Goal: Obtain resource: Obtain resource

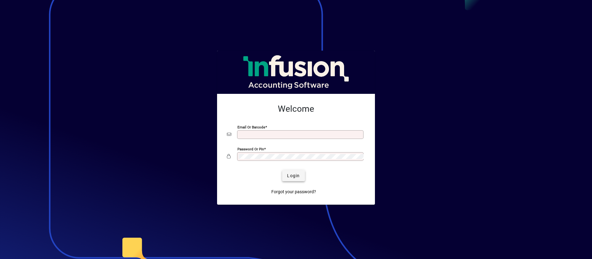
type input "**********"
click at [294, 176] on span "Login" at bounding box center [293, 175] width 13 height 6
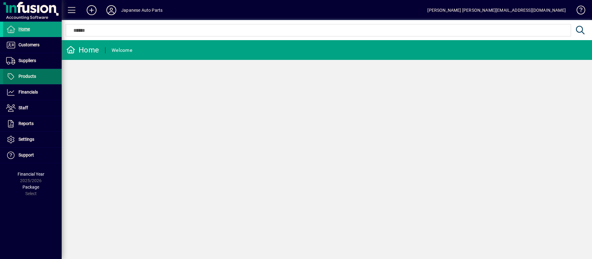
click at [44, 73] on span at bounding box center [32, 76] width 59 height 15
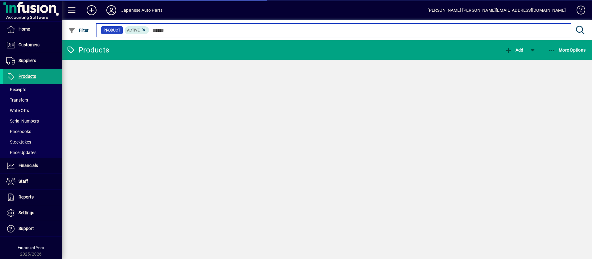
click at [184, 28] on input "text" at bounding box center [357, 30] width 417 height 9
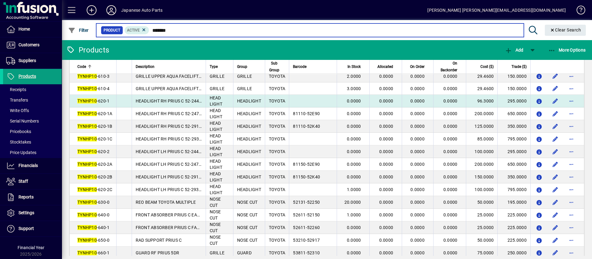
scroll to position [123, 0]
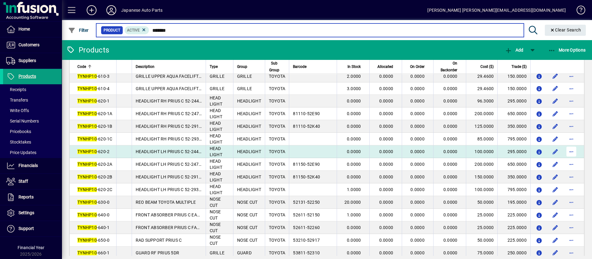
type input "*******"
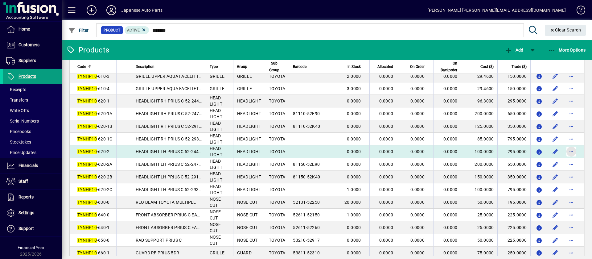
click at [566, 150] on span "button" at bounding box center [571, 151] width 15 height 15
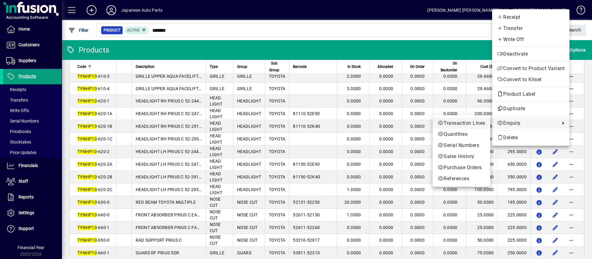
click at [479, 123] on span "Transaction Lines" at bounding box center [462, 122] width 48 height 7
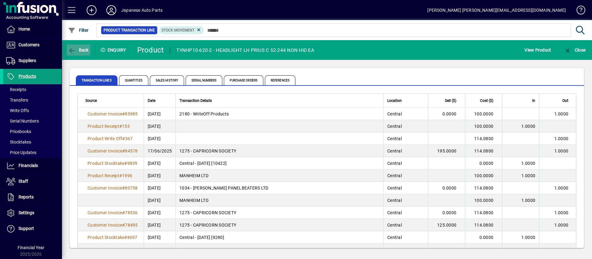
click at [82, 52] on span "Back" at bounding box center [78, 49] width 21 height 5
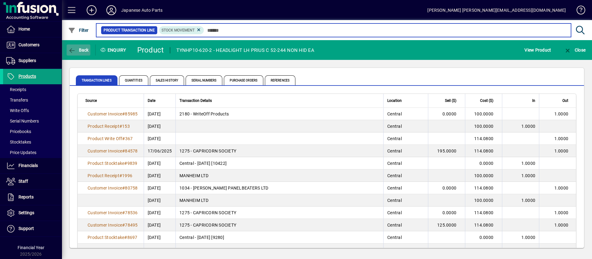
type input "*******"
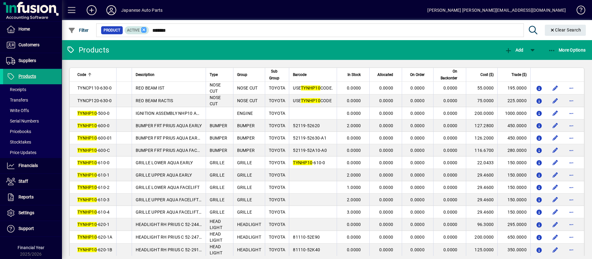
click at [143, 30] on icon at bounding box center [144, 30] width 6 height 6
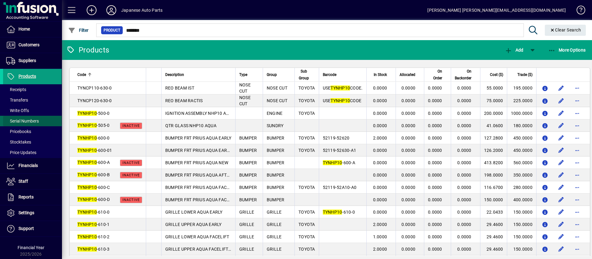
click at [32, 118] on span "Serial Numbers" at bounding box center [22, 120] width 33 height 5
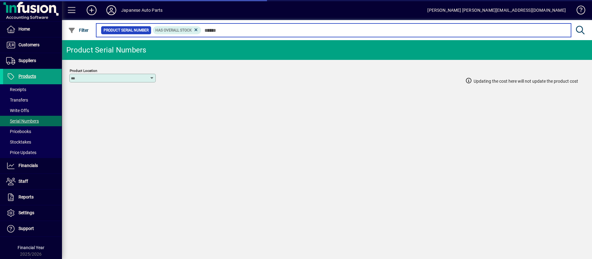
click at [233, 30] on input "text" at bounding box center [383, 30] width 365 height 9
click at [278, 30] on input "text" at bounding box center [383, 30] width 365 height 9
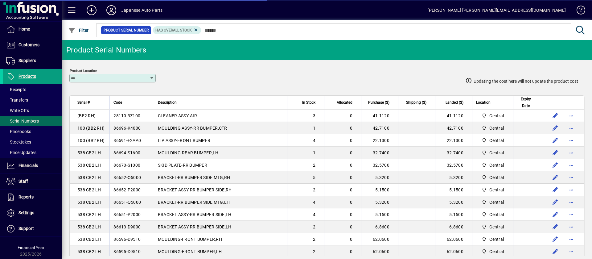
click at [286, 35] on mat-chip-set "Product Serial Number Has Overall Stock" at bounding box center [334, 30] width 474 height 13
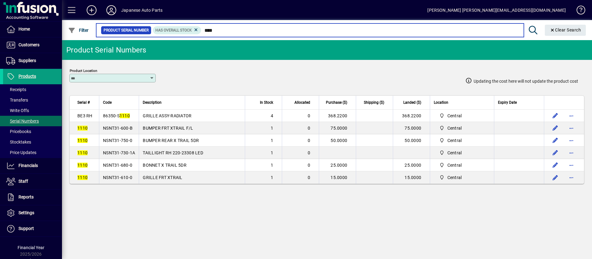
drag, startPoint x: 228, startPoint y: 31, endPoint x: 206, endPoint y: 30, distance: 22.6
click at [206, 30] on input "****" at bounding box center [359, 30] width 317 height 9
click at [227, 31] on input "****" at bounding box center [359, 30] width 317 height 9
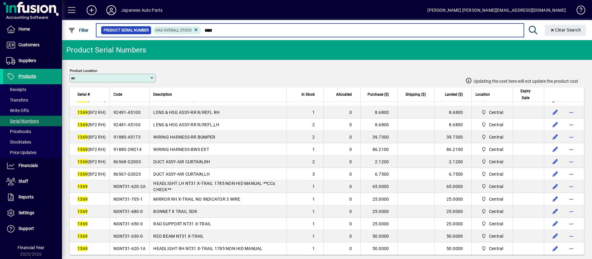
scroll to position [47, 0]
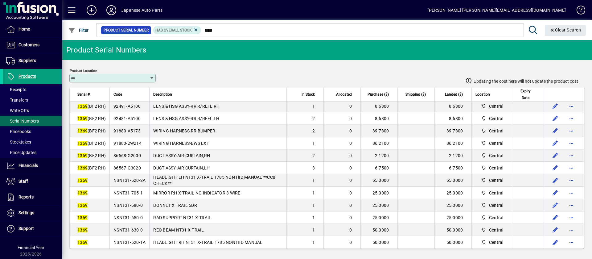
click at [134, 179] on span "NSNT31-620-2A" at bounding box center [129, 180] width 32 height 5
copy span "NSNT31-620-2A"
click at [141, 194] on span "NSNT31-705-1" at bounding box center [127, 192] width 29 height 5
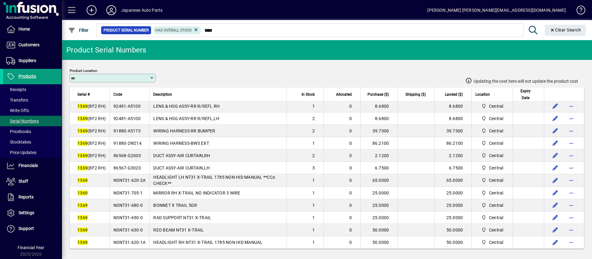
click at [140, 194] on span "NSNT31-705-1" at bounding box center [127, 192] width 29 height 5
copy span "NSNT31-705-1"
click at [134, 205] on span "NSNT31-680-0" at bounding box center [127, 205] width 29 height 5
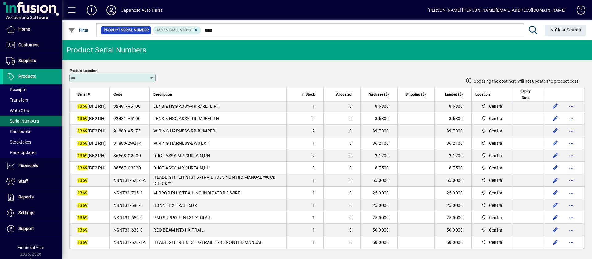
click at [134, 205] on span "NSNT31-680-0" at bounding box center [127, 205] width 29 height 5
click at [141, 217] on span "NSNT31-650-0" at bounding box center [127, 217] width 29 height 5
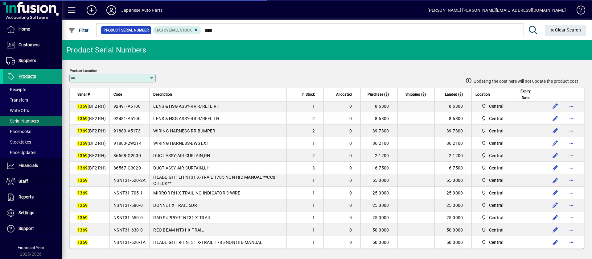
click at [141, 217] on span "NSNT31-650-0" at bounding box center [127, 217] width 29 height 5
copy span "NSNT31-650-0"
click at [142, 229] on span "NSNT31-630-0" at bounding box center [127, 229] width 29 height 5
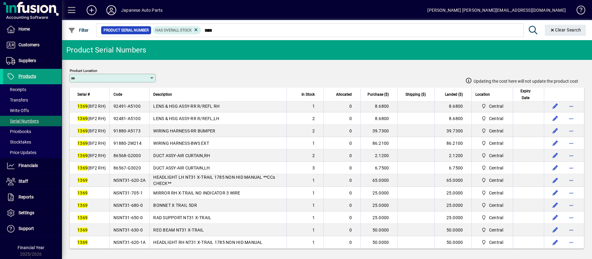
copy span "NSNT31-630-0"
click at [143, 241] on span "NSNT31-620-1A" at bounding box center [129, 242] width 32 height 5
copy span "NSNT31-620-1A"
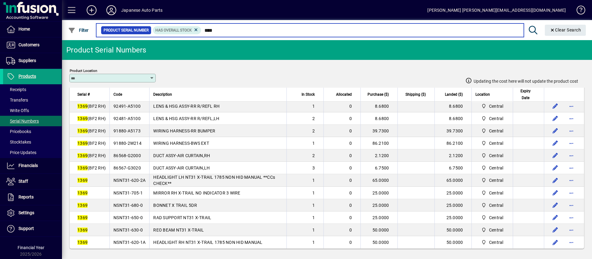
click at [220, 32] on input "****" at bounding box center [359, 30] width 317 height 9
drag, startPoint x: 218, startPoint y: 31, endPoint x: 196, endPoint y: 28, distance: 22.1
click at [196, 28] on div "Product Serial Number Has Overall Stock ****" at bounding box center [310, 30] width 418 height 9
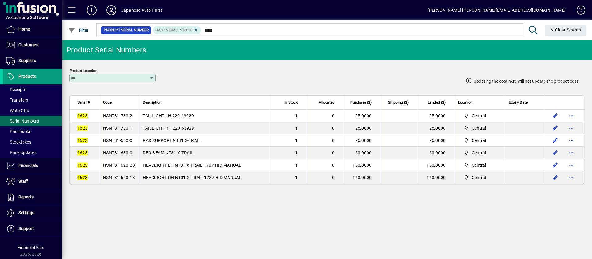
click at [110, 102] on span "Code" at bounding box center [107, 102] width 9 height 7
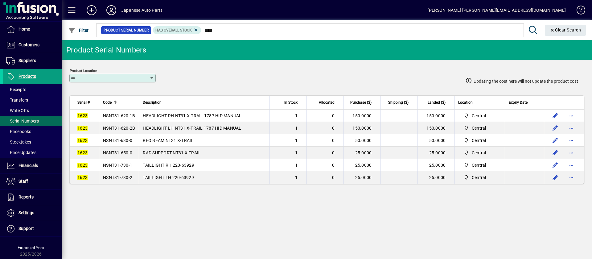
click at [118, 117] on span "NSNT31-620-1B" at bounding box center [119, 115] width 32 height 5
copy span "NSNT31-620-1B"
click at [125, 132] on td "NSNT31-620-2B" at bounding box center [119, 128] width 40 height 12
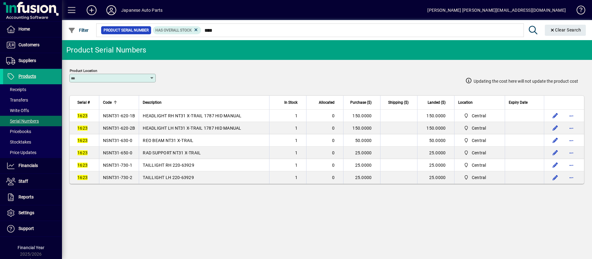
click at [125, 132] on td "NSNT31-620-2B" at bounding box center [119, 128] width 40 height 12
copy span "NSNT31-620-2B"
click at [126, 150] on span "NSNT31-650-0" at bounding box center [117, 152] width 29 height 5
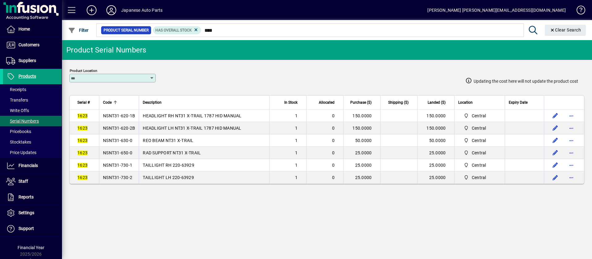
click at [126, 150] on span "NSNT31-650-0" at bounding box center [117, 152] width 29 height 5
copy span "NSNT31-650-0"
click at [129, 164] on span "NSNT31-730-1" at bounding box center [117, 165] width 29 height 5
click at [122, 142] on td "NSNT31-630-0" at bounding box center [119, 140] width 40 height 12
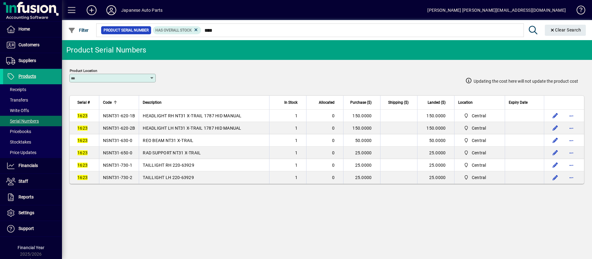
click at [122, 142] on td "NSNT31-630-0" at bounding box center [119, 140] width 40 height 12
copy span "NSNT31-630-0"
click at [129, 167] on td "NSNT31-730-1" at bounding box center [119, 165] width 40 height 12
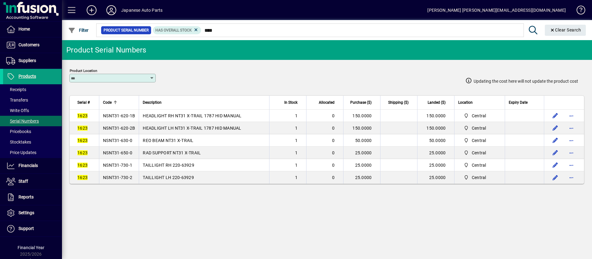
copy span "NSNT31-730-1"
click at [122, 176] on span "NSNT31-730-2" at bounding box center [117, 177] width 29 height 5
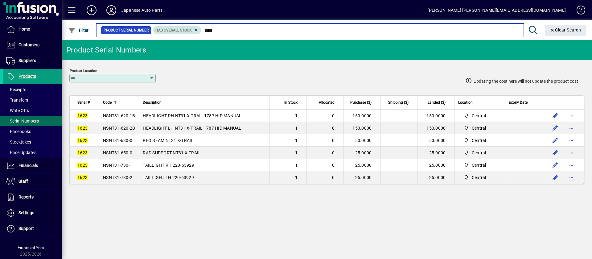
drag, startPoint x: 224, startPoint y: 32, endPoint x: 199, endPoint y: 30, distance: 25.4
click at [199, 30] on div "Product Serial Number Has Overall Stock ****" at bounding box center [310, 30] width 418 height 9
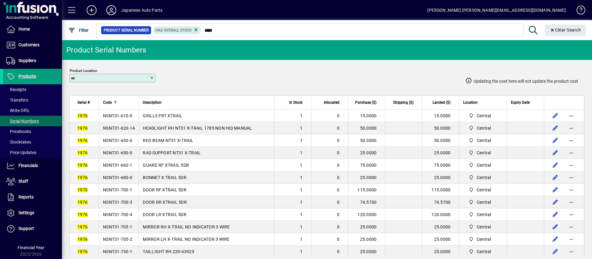
click at [112, 105] on div "Code" at bounding box center [119, 102] width 32 height 7
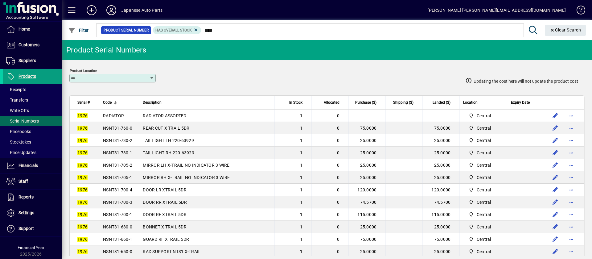
click at [85, 116] on em "1976" at bounding box center [82, 115] width 10 height 5
click at [113, 116] on span "RADIATOR" at bounding box center [113, 115] width 21 height 5
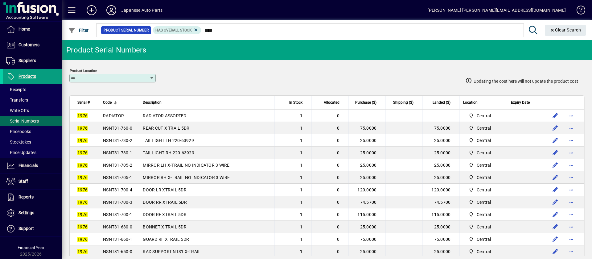
click at [113, 116] on span "RADIATOR" at bounding box center [113, 115] width 21 height 5
click at [127, 127] on span "NSNT31-760-0" at bounding box center [117, 128] width 29 height 5
click at [88, 138] on td "1976" at bounding box center [84, 140] width 29 height 12
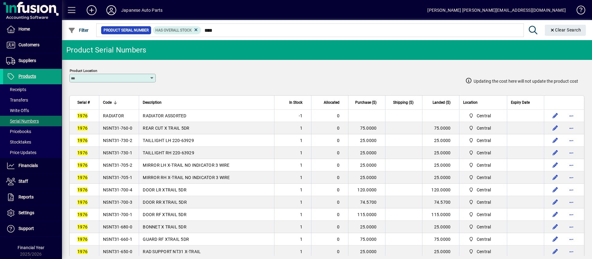
click at [88, 138] on td "1976" at bounding box center [84, 140] width 29 height 12
click at [116, 139] on span "NSNT31-730-2" at bounding box center [117, 140] width 29 height 5
click at [129, 152] on span "NSNT31-730-1" at bounding box center [117, 152] width 29 height 5
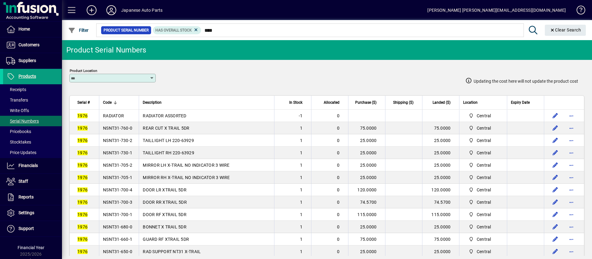
click at [129, 152] on span "NSNT31-730-1" at bounding box center [117, 152] width 29 height 5
click at [126, 163] on span "NSNT31-705-2" at bounding box center [117, 165] width 29 height 5
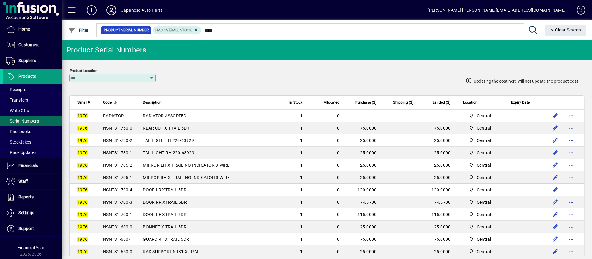
scroll to position [46, 0]
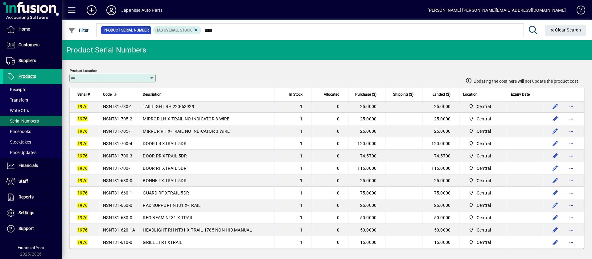
click at [125, 144] on span "NSNT31-700-4" at bounding box center [117, 143] width 29 height 5
click at [114, 155] on span "NSNT31-700-3" at bounding box center [117, 155] width 29 height 5
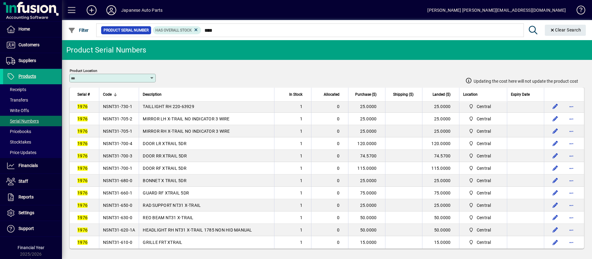
click at [114, 155] on span "NSNT31-700-3" at bounding box center [117, 155] width 29 height 5
click at [128, 171] on td "NSNT31-700-1" at bounding box center [119, 168] width 40 height 12
click at [122, 192] on span "NSNT31-660-1" at bounding box center [117, 192] width 29 height 5
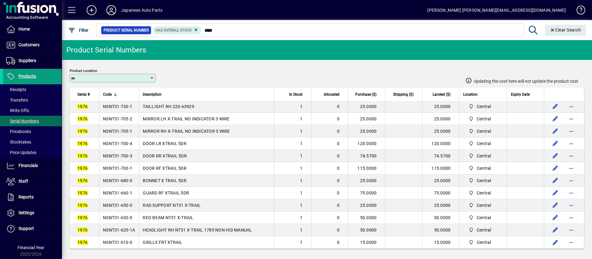
click at [122, 192] on span "NSNT31-660-1" at bounding box center [117, 192] width 29 height 5
click at [130, 180] on span "NSNT31-680-0" at bounding box center [117, 180] width 29 height 5
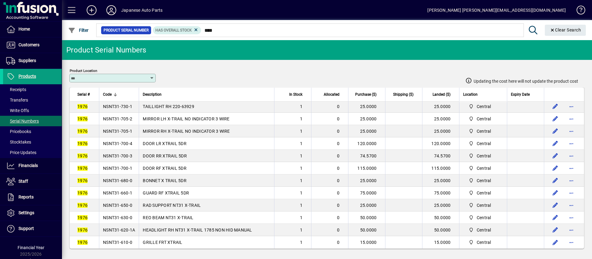
click at [130, 205] on span "NSNT31-650-0" at bounding box center [117, 205] width 29 height 5
click at [117, 217] on span "NSNT31-630-0" at bounding box center [117, 217] width 29 height 5
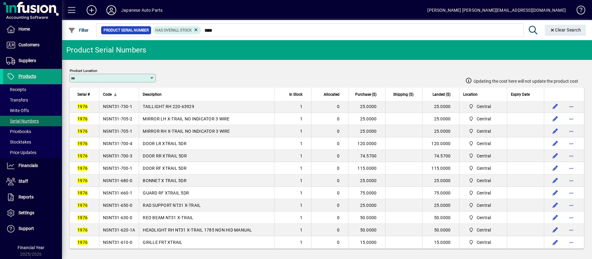
click at [117, 217] on span "NSNT31-630-0" at bounding box center [117, 217] width 29 height 5
click at [131, 241] on span "NSNT31-610-0" at bounding box center [117, 242] width 29 height 5
click at [132, 231] on span "NSNT31-620-1A" at bounding box center [119, 229] width 32 height 5
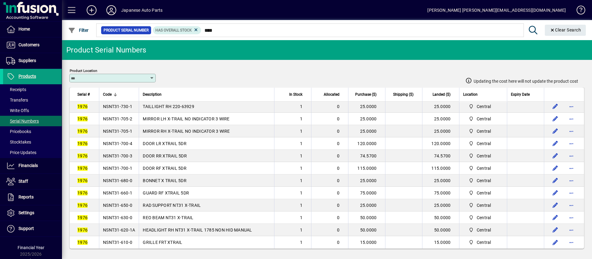
click at [132, 231] on span "NSNT31-620-1A" at bounding box center [119, 229] width 32 height 5
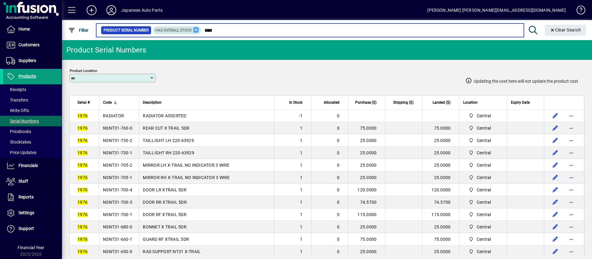
drag, startPoint x: 220, startPoint y: 31, endPoint x: 199, endPoint y: 30, distance: 21.6
click at [199, 30] on div "Product Serial Number Has Overall Stock ****" at bounding box center [310, 30] width 418 height 9
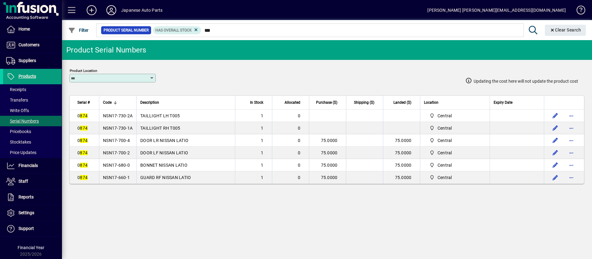
click at [119, 118] on td "NSN17-730-2A" at bounding box center [117, 115] width 37 height 12
click at [121, 130] on td "NSN17-730-1A" at bounding box center [117, 128] width 37 height 12
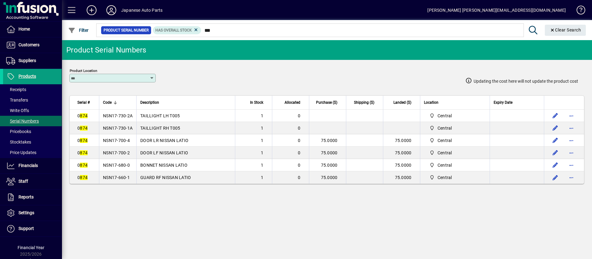
click at [121, 130] on td "NSN17-730-1A" at bounding box center [117, 128] width 37 height 12
click at [123, 143] on td "NSN17-700-4" at bounding box center [117, 140] width 37 height 12
click at [124, 154] on span "NSN17-700-2" at bounding box center [116, 152] width 27 height 5
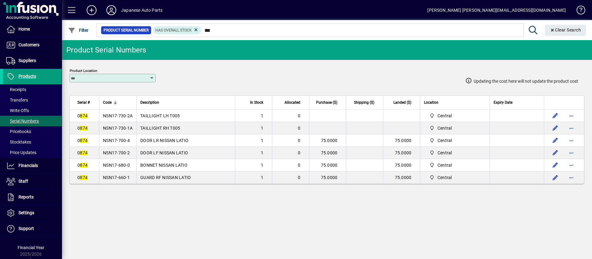
click at [124, 154] on span "NSN17-700-2" at bounding box center [116, 152] width 27 height 5
click at [119, 165] on span "NSN17-680-0" at bounding box center [116, 165] width 27 height 5
click at [122, 167] on span "NSN17-680-0" at bounding box center [116, 165] width 27 height 5
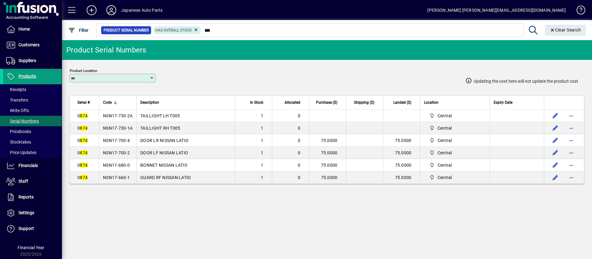
click at [122, 167] on span "NSN17-680-0" at bounding box center [116, 165] width 27 height 5
click at [125, 177] on span "NSN17-660-1" at bounding box center [116, 177] width 27 height 5
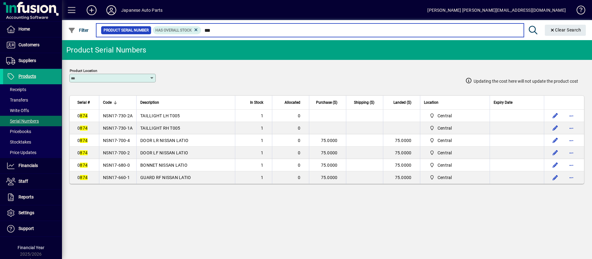
drag, startPoint x: 248, startPoint y: 31, endPoint x: 201, endPoint y: 27, distance: 47.7
click at [201, 27] on div "Product Serial Number Has Overall Stock ***" at bounding box center [310, 30] width 418 height 9
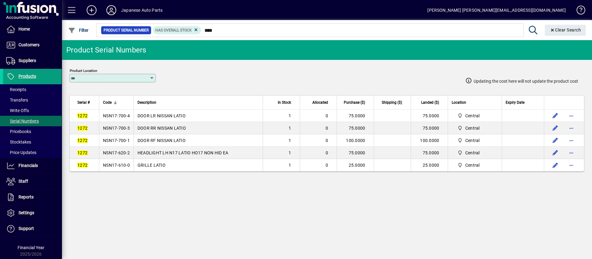
click at [130, 116] on td "NSN17-700-4" at bounding box center [116, 115] width 35 height 12
click at [121, 131] on td "NSN17-700-3" at bounding box center [116, 128] width 35 height 12
click at [121, 130] on td "NSN17-700-3" at bounding box center [116, 128] width 35 height 12
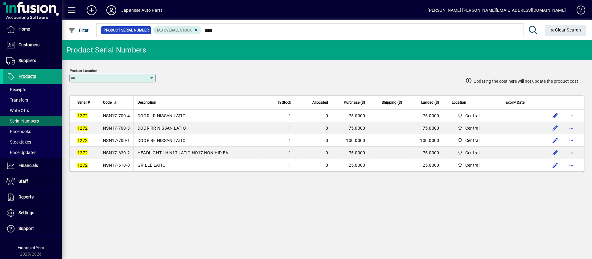
click at [121, 130] on td "NSN17-700-3" at bounding box center [116, 128] width 35 height 12
click at [113, 142] on td "NSN17-700-1" at bounding box center [116, 140] width 35 height 12
click at [126, 163] on span "NSN17-610-0" at bounding box center [116, 165] width 27 height 5
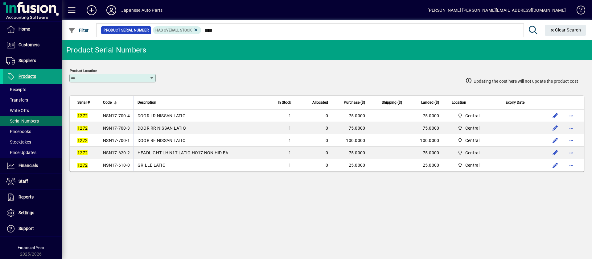
click at [126, 163] on span "NSN17-610-0" at bounding box center [116, 165] width 27 height 5
click at [127, 150] on span "NSN17-620-2" at bounding box center [116, 152] width 27 height 5
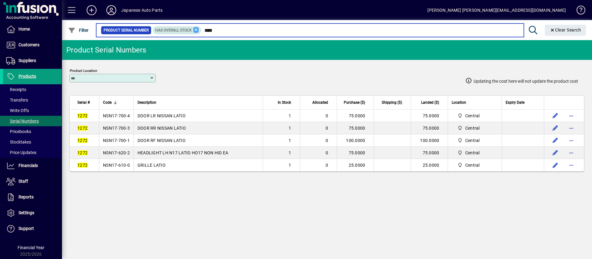
drag, startPoint x: 221, startPoint y: 34, endPoint x: 195, endPoint y: 30, distance: 26.7
click at [195, 30] on div "Product Serial Number Has Overall Stock ****" at bounding box center [310, 30] width 418 height 9
type input "****"
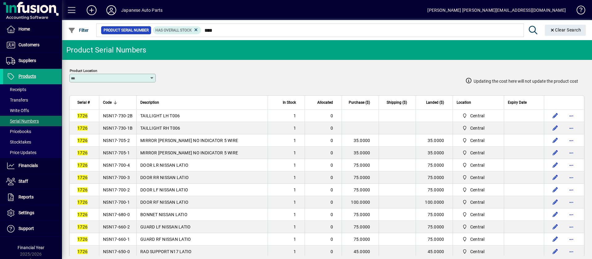
scroll to position [46, 0]
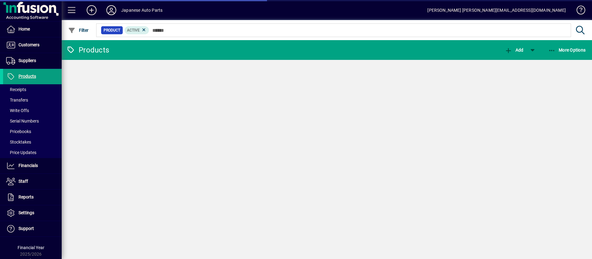
click at [173, 28] on input "text" at bounding box center [357, 30] width 417 height 9
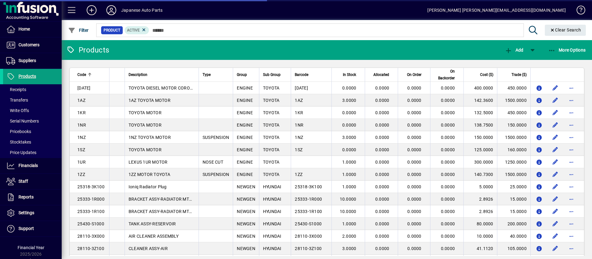
type input "*"
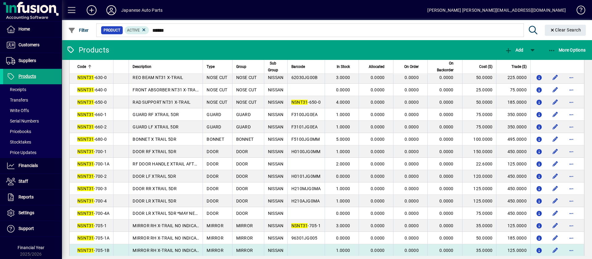
scroll to position [123, 0]
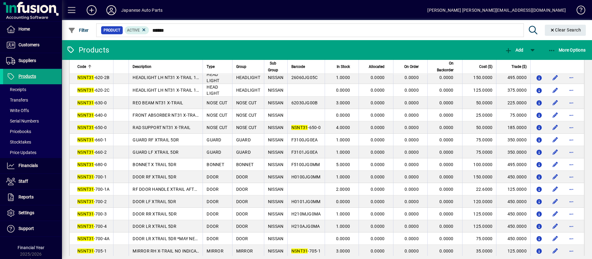
type input "******"
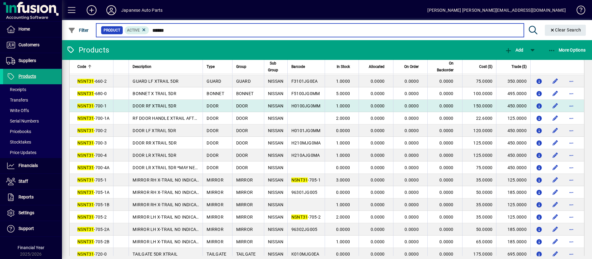
scroll to position [185, 0]
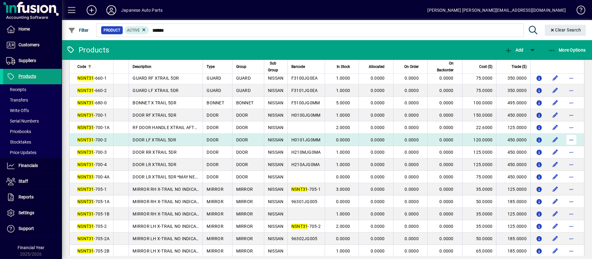
click at [564, 139] on span "button" at bounding box center [571, 139] width 15 height 15
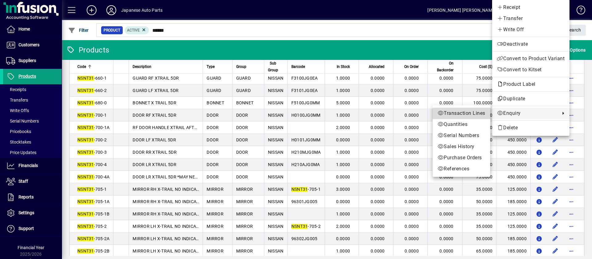
click at [483, 116] on span "Transaction Lines" at bounding box center [462, 112] width 48 height 7
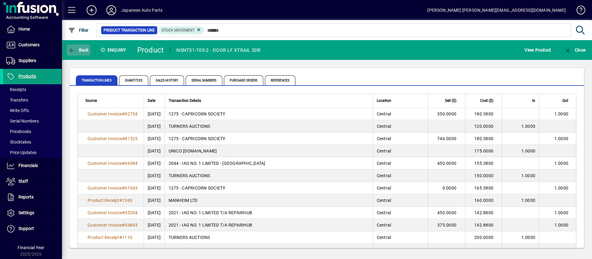
click at [81, 47] on span "button" at bounding box center [79, 50] width 24 height 15
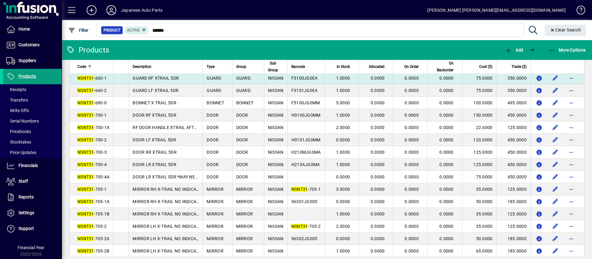
scroll to position [304, 0]
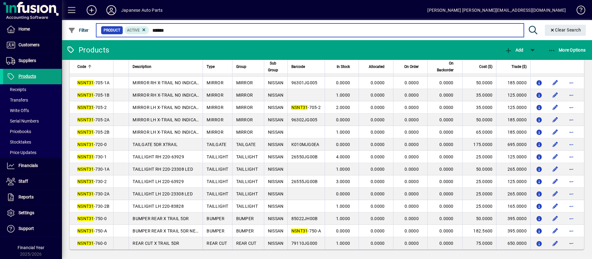
drag, startPoint x: 172, startPoint y: 30, endPoint x: 137, endPoint y: 25, distance: 36.2
click at [137, 25] on mat-form-field "Product Active ****** Clear Search" at bounding box center [342, 30] width 494 height 20
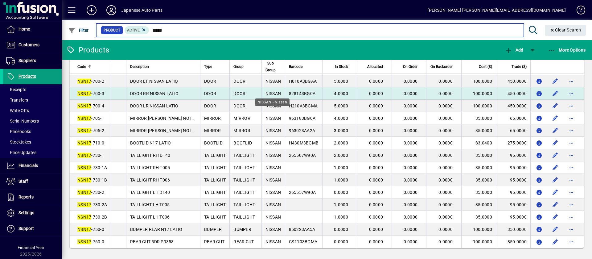
scroll to position [142, 0]
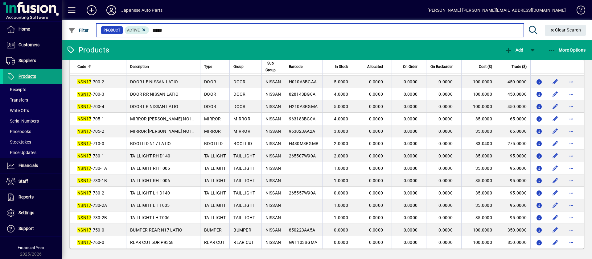
type input "*****"
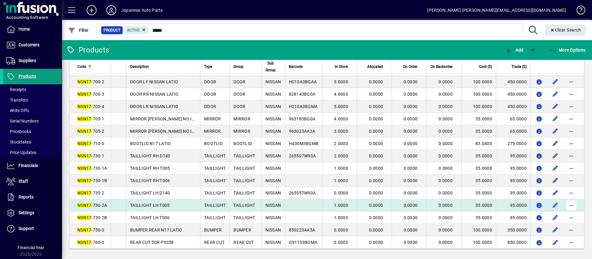
click at [564, 200] on span "button" at bounding box center [571, 205] width 15 height 15
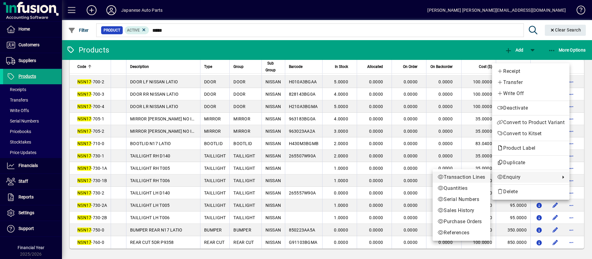
click at [475, 177] on span "Transaction Lines" at bounding box center [462, 176] width 48 height 7
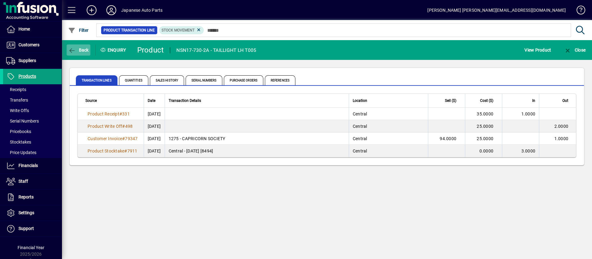
click at [80, 48] on span "Back" at bounding box center [78, 49] width 21 height 5
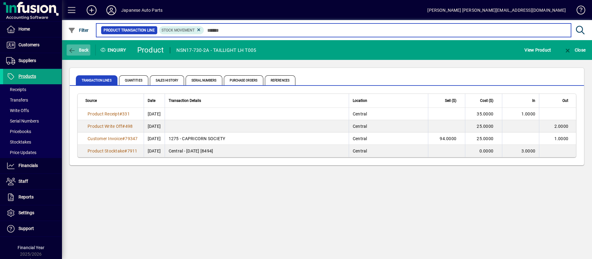
type input "*****"
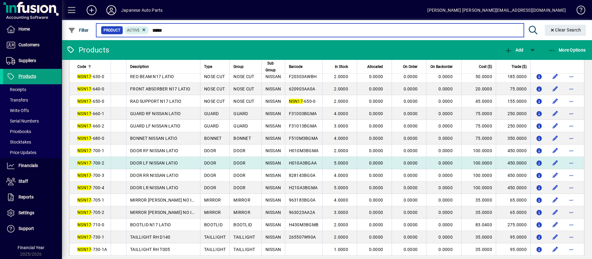
scroll to position [142, 0]
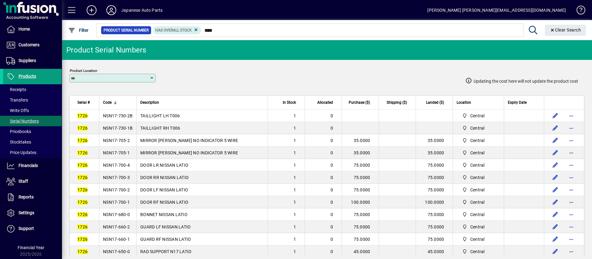
click at [127, 115] on span "NSN17-730-2B" at bounding box center [118, 115] width 30 height 5
copy span "NSN17-730-2B"
click at [128, 128] on span "NSN17-730-1B" at bounding box center [118, 128] width 30 height 5
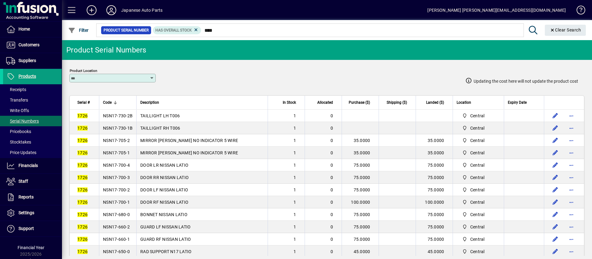
click at [128, 128] on span "NSN17-730-1B" at bounding box center [118, 128] width 30 height 5
copy span "NSN17-730-1B"
click at [116, 140] on span "NSN17-705-2" at bounding box center [116, 140] width 27 height 5
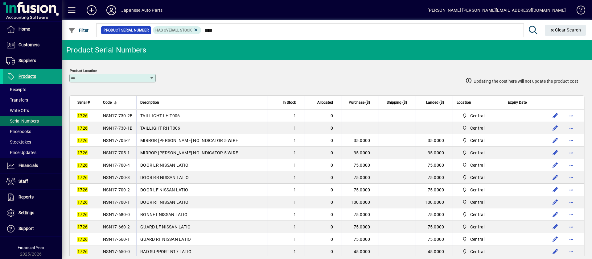
click at [116, 140] on span "NSN17-705-2" at bounding box center [116, 140] width 27 height 5
click at [113, 140] on span "NSN17-705-2" at bounding box center [116, 140] width 27 height 5
click at [128, 152] on span "NSN17-705-1" at bounding box center [116, 152] width 27 height 5
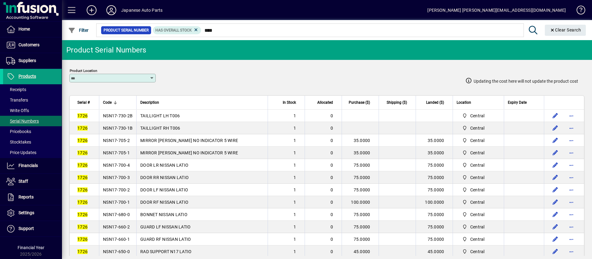
click at [128, 152] on span "NSN17-705-1" at bounding box center [116, 152] width 27 height 5
copy span "NSN17-705-1"
click at [123, 163] on span "NSN17-700-4" at bounding box center [116, 165] width 27 height 5
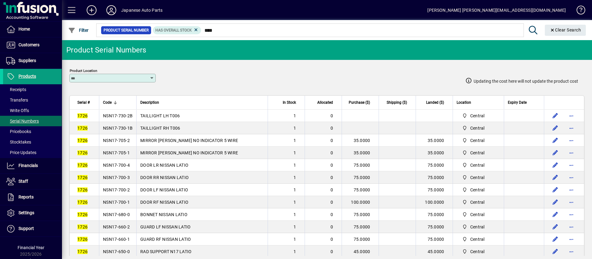
click at [119, 177] on span "NSN17-700-3" at bounding box center [116, 177] width 27 height 5
copy span "NSN17-700-3"
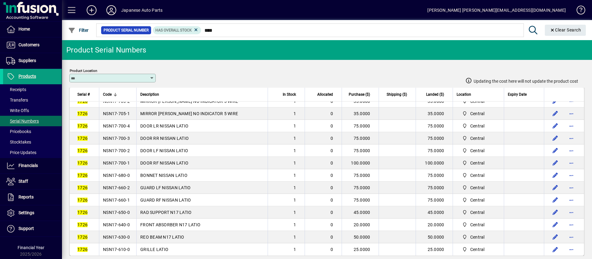
scroll to position [46, 0]
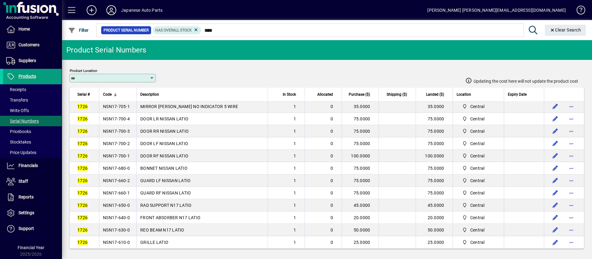
click at [117, 168] on span "NSN17-680-0" at bounding box center [116, 168] width 27 height 5
copy span "NSN17-680-0"
click at [130, 179] on td "NSN17-660-2" at bounding box center [117, 180] width 37 height 12
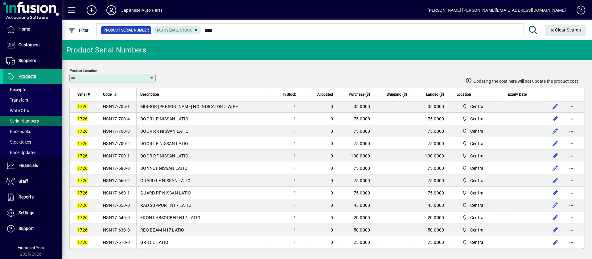
click at [130, 179] on td "NSN17-660-2" at bounding box center [117, 180] width 37 height 12
copy span "NSN17-660-2"
click at [121, 203] on span "NSN17-650-0" at bounding box center [116, 205] width 27 height 5
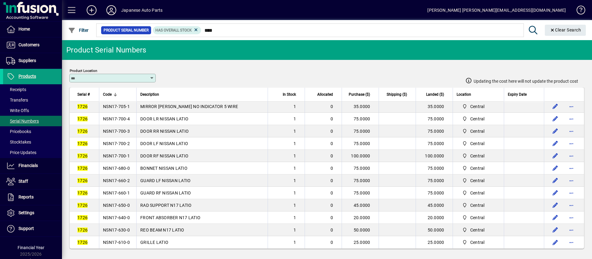
click at [121, 203] on span "NSN17-650-0" at bounding box center [116, 205] width 27 height 5
copy span "NSN17-650-0"
click at [118, 216] on span "NSN17-640-0" at bounding box center [116, 217] width 27 height 5
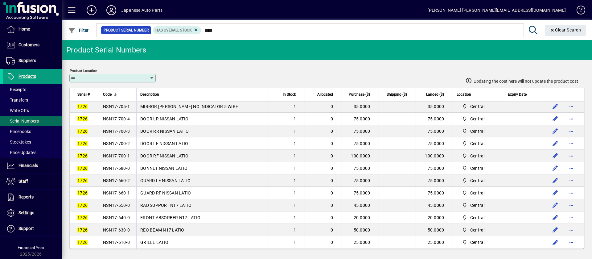
copy span "NSN17-640-0"
click at [105, 228] on span "NSN17-630-0" at bounding box center [116, 229] width 27 height 5
copy span "NSN17-630-0"
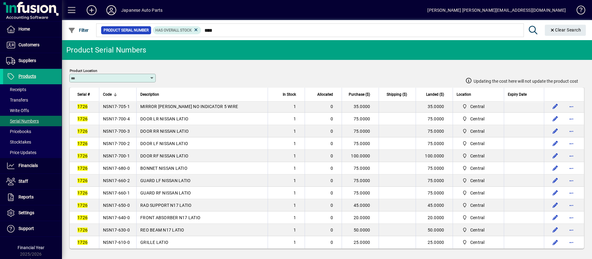
click at [114, 240] on span "NSN17-610-0" at bounding box center [116, 242] width 27 height 5
copy span "NSN17-610-0"
drag, startPoint x: 222, startPoint y: 27, endPoint x: 217, endPoint y: 27, distance: 5.0
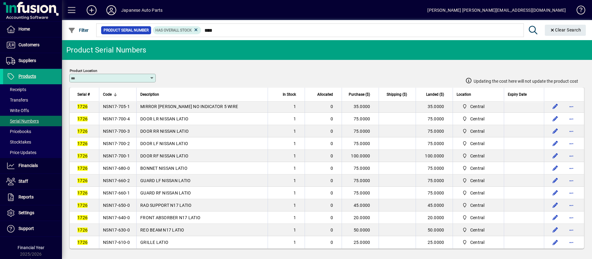
click at [217, 27] on mat-form-field "Product Serial Number Has Overall Stock **** Clear Search" at bounding box center [342, 30] width 494 height 20
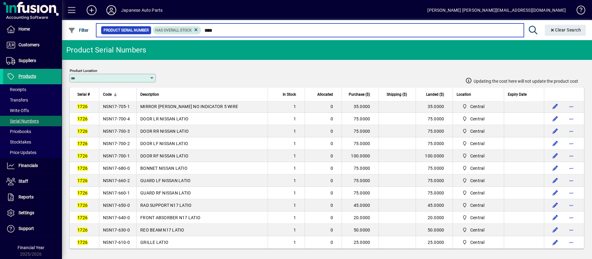
drag, startPoint x: 224, startPoint y: 30, endPoint x: 200, endPoint y: 28, distance: 24.2
click at [200, 28] on div "Product Serial Number Has Overall Stock ****" at bounding box center [310, 30] width 418 height 9
type input "****"
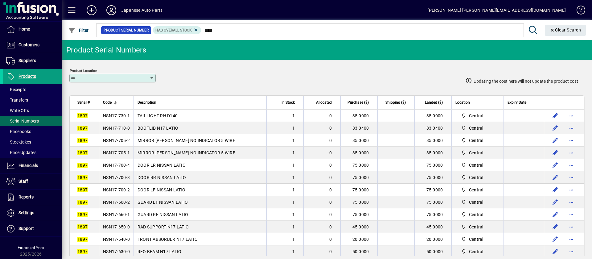
click at [127, 113] on span "NSN17-730-1" at bounding box center [116, 115] width 27 height 5
click at [115, 128] on span "NSN17-710-0" at bounding box center [116, 128] width 27 height 5
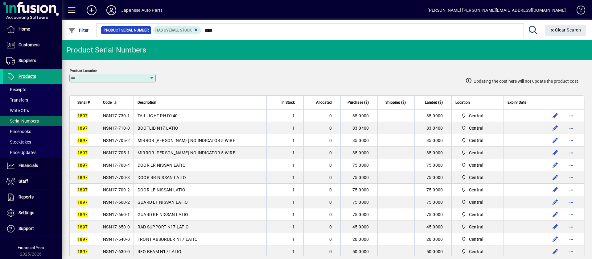
click at [115, 128] on span "NSN17-710-0" at bounding box center [116, 128] width 27 height 5
click at [129, 142] on span "NSN17-705-2" at bounding box center [116, 140] width 27 height 5
click at [123, 164] on span "NSN17-700-4" at bounding box center [116, 165] width 27 height 5
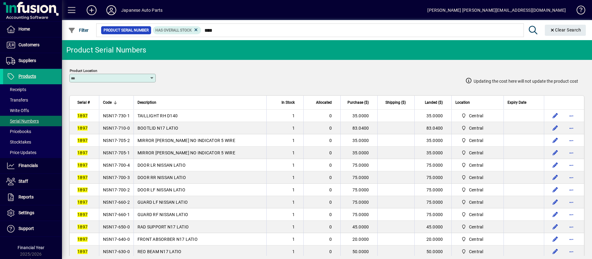
click at [123, 164] on span "NSN17-700-4" at bounding box center [116, 165] width 27 height 5
click at [114, 175] on span "NSN17-700-3" at bounding box center [116, 177] width 27 height 5
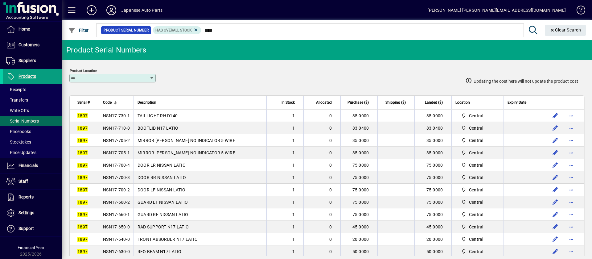
click at [121, 189] on span "NSN17-700-2" at bounding box center [116, 189] width 27 height 5
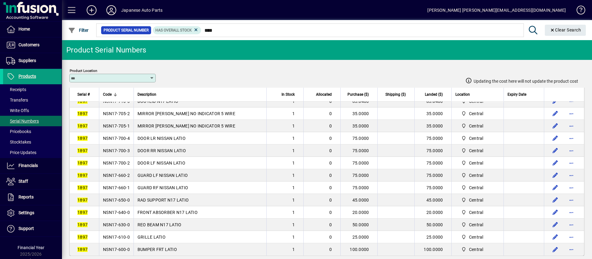
scroll to position [34, 0]
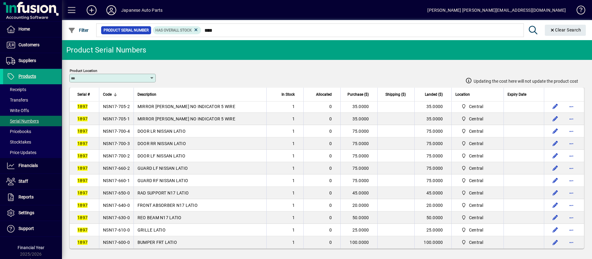
click at [107, 167] on span "NSN17-660-2" at bounding box center [116, 168] width 27 height 5
click at [109, 179] on span "NSN17-660-1" at bounding box center [116, 180] width 27 height 5
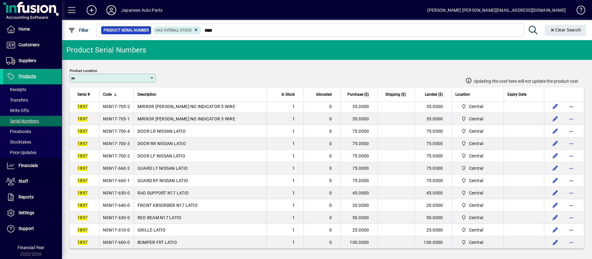
click at [109, 179] on span "NSN17-660-1" at bounding box center [116, 180] width 27 height 5
click at [124, 194] on td "NSN17-650-0" at bounding box center [116, 193] width 35 height 12
click at [112, 240] on span "NSN17-600-0" at bounding box center [116, 242] width 27 height 5
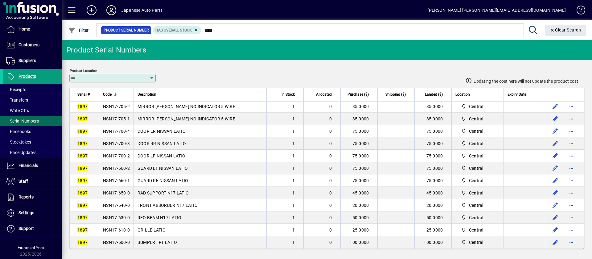
click at [112, 240] on span "NSN17-600-0" at bounding box center [116, 242] width 27 height 5
click at [126, 228] on span "NSN17-610-0" at bounding box center [116, 229] width 27 height 5
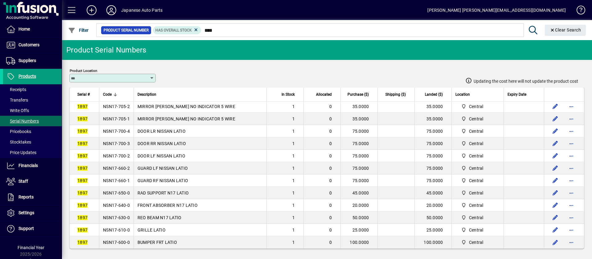
click at [117, 204] on span "NSN17-640-0" at bounding box center [116, 205] width 27 height 5
click at [118, 216] on span "NSN17-630-0" at bounding box center [116, 217] width 27 height 5
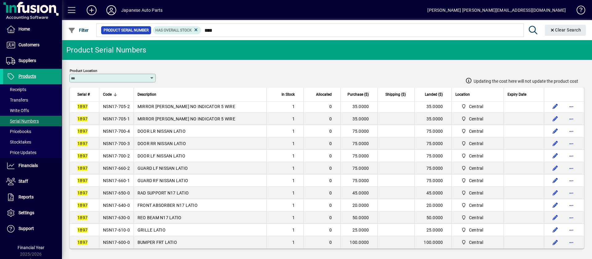
click at [118, 216] on span "NSN17-630-0" at bounding box center [116, 217] width 27 height 5
